Goal: Navigation & Orientation: Find specific page/section

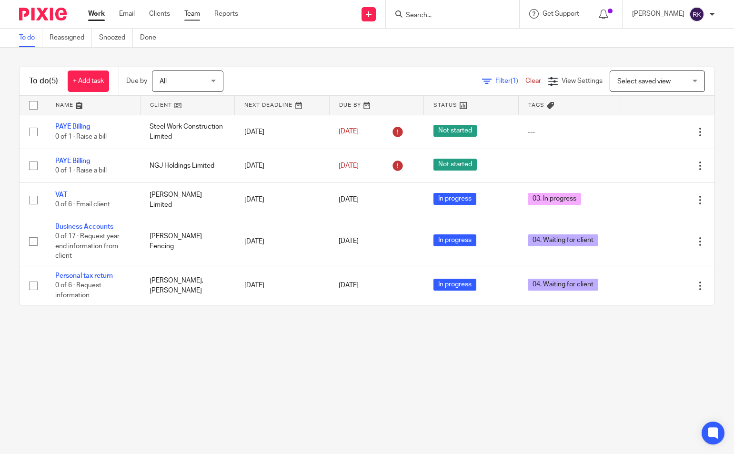
click at [200, 16] on link "Team" at bounding box center [192, 14] width 16 height 10
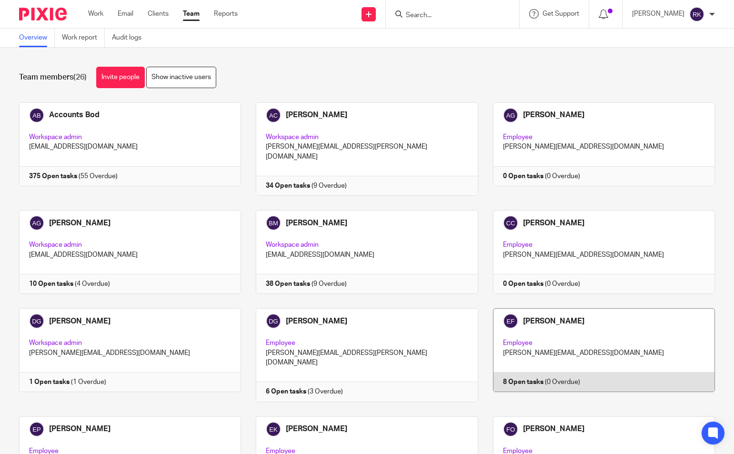
click at [532, 374] on link at bounding box center [596, 354] width 237 height 93
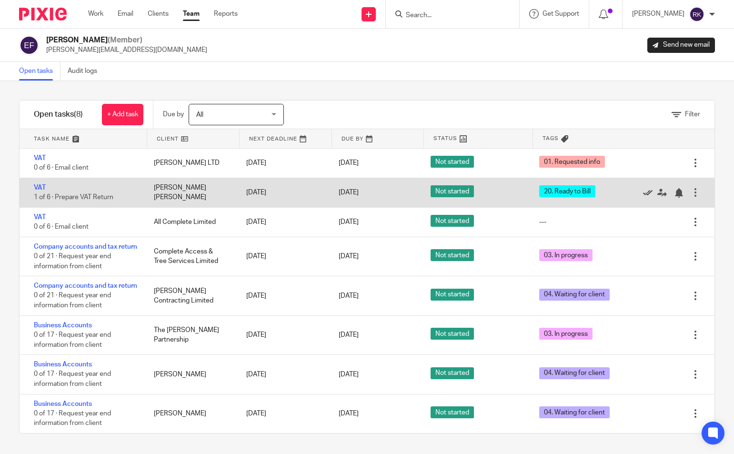
click at [643, 194] on icon at bounding box center [648, 193] width 10 height 10
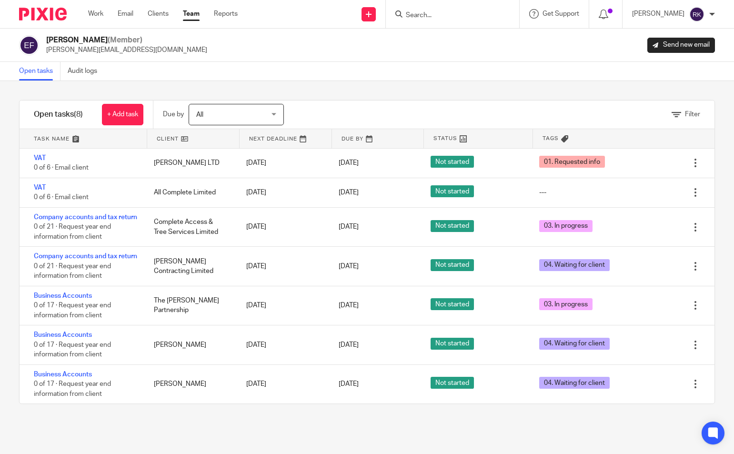
click at [195, 17] on link "Team" at bounding box center [191, 14] width 17 height 10
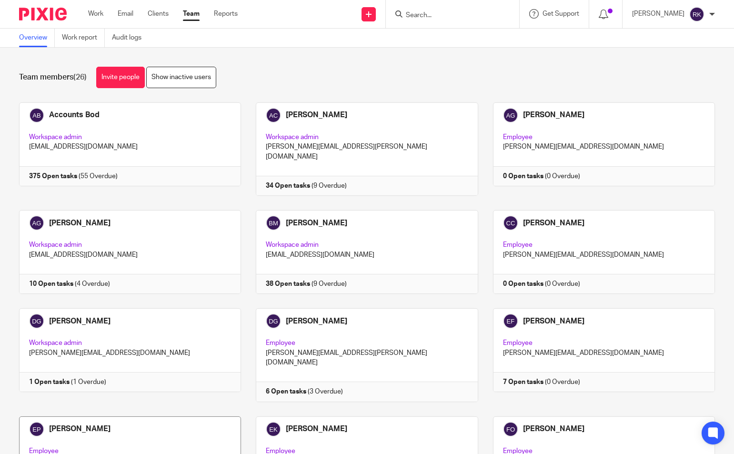
scroll to position [48, 0]
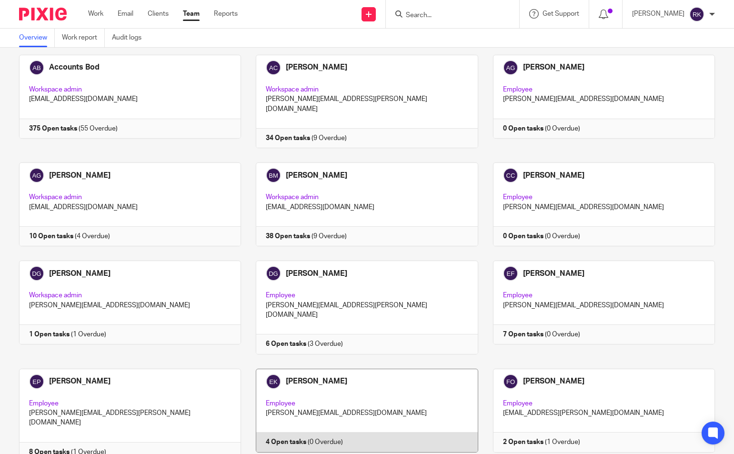
click at [278, 422] on link at bounding box center [359, 415] width 237 height 93
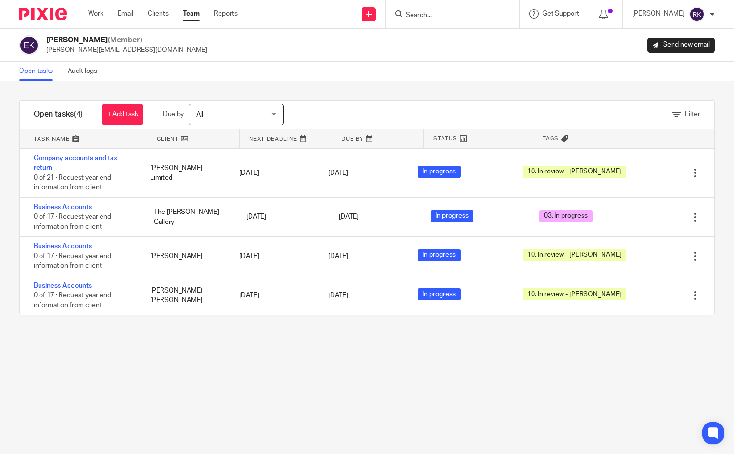
click at [191, 17] on link "Team" at bounding box center [191, 14] width 17 height 10
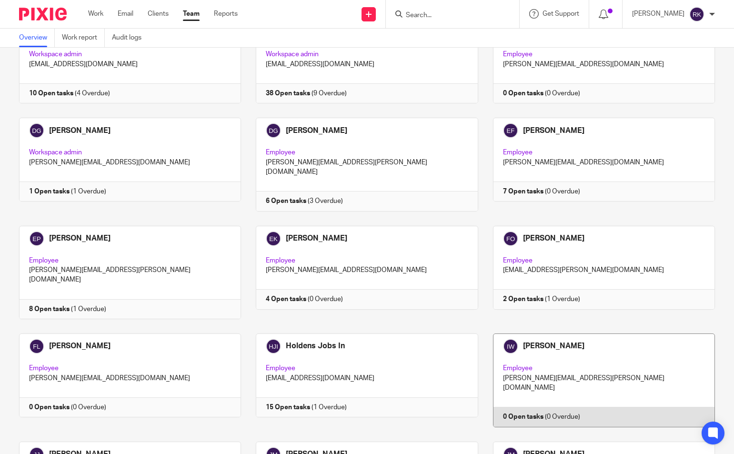
scroll to position [238, 0]
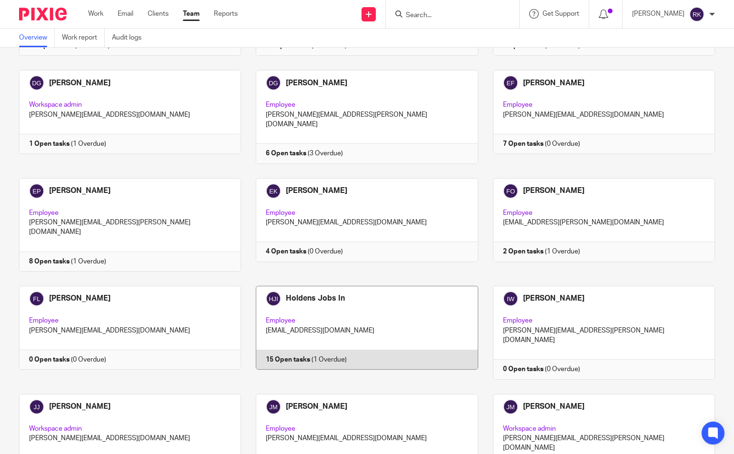
click at [298, 332] on link at bounding box center [359, 332] width 237 height 93
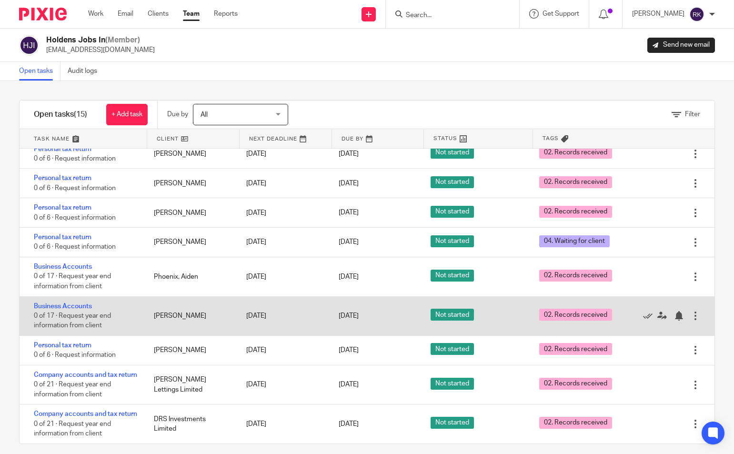
scroll to position [9, 0]
